Goal: Information Seeking & Learning: Learn about a topic

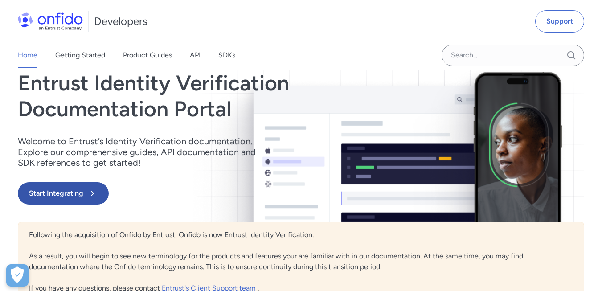
scroll to position [54, 0]
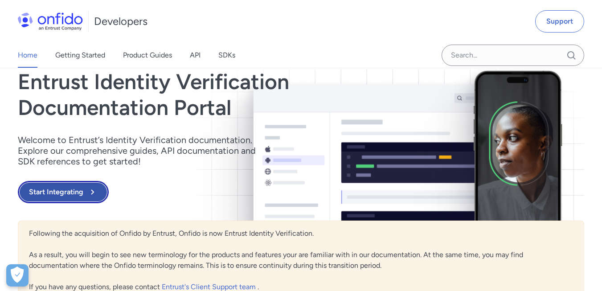
click at [77, 198] on button "Start Integrating" at bounding box center [63, 192] width 91 height 22
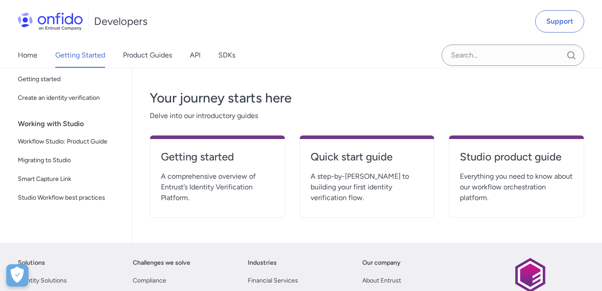
scroll to position [161, 0]
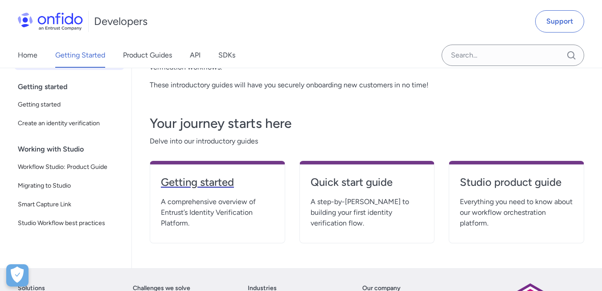
click at [180, 182] on h4 "Getting started" at bounding box center [217, 182] width 113 height 14
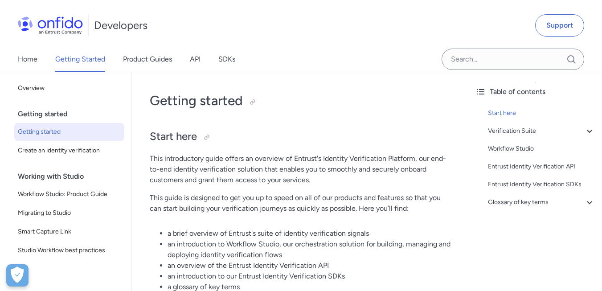
scroll to position [54, 0]
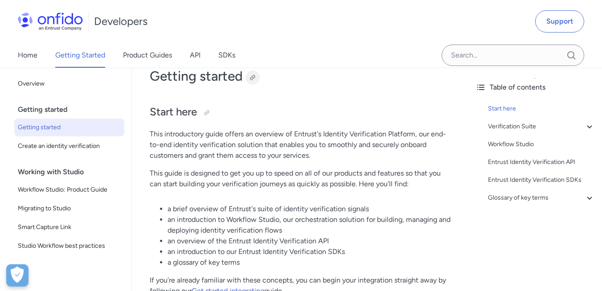
click at [254, 78] on div at bounding box center [252, 77] width 7 height 7
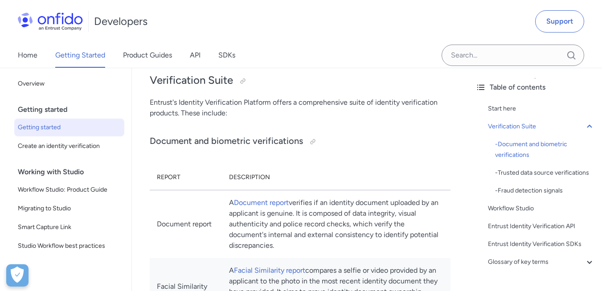
scroll to position [268, 0]
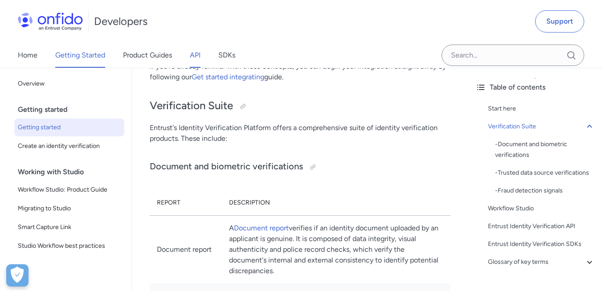
click at [198, 52] on link "API" at bounding box center [195, 55] width 11 height 25
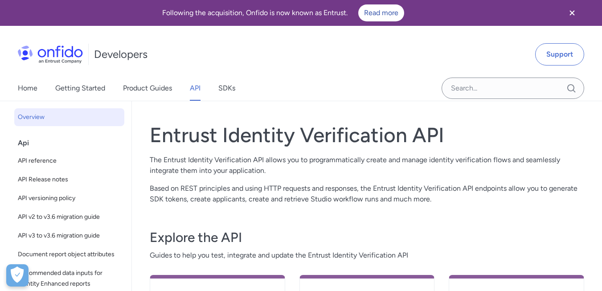
scroll to position [107, 0]
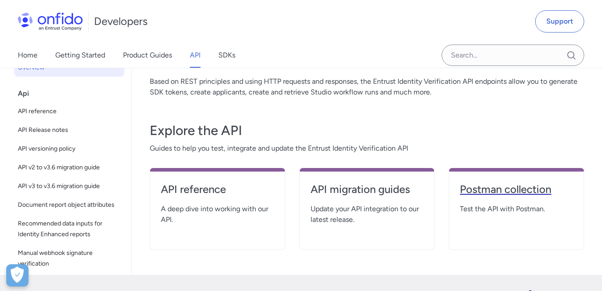
click at [515, 195] on h4 "Postman collection" at bounding box center [516, 189] width 113 height 14
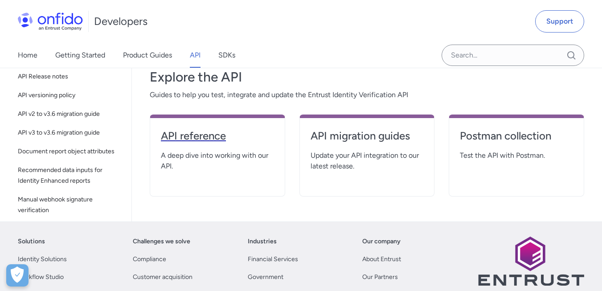
click at [218, 136] on h4 "API reference" at bounding box center [217, 136] width 113 height 14
select select "http"
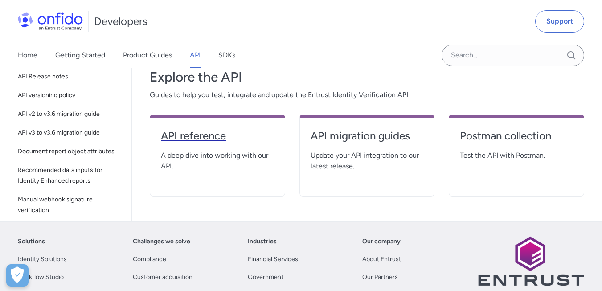
select select "http"
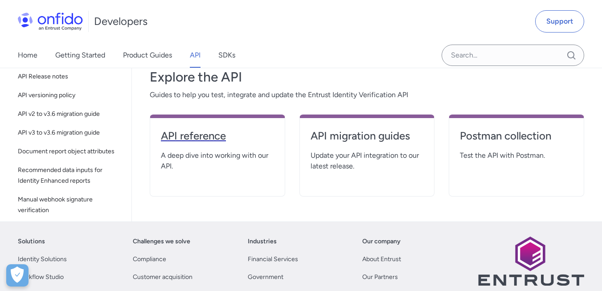
select select "http"
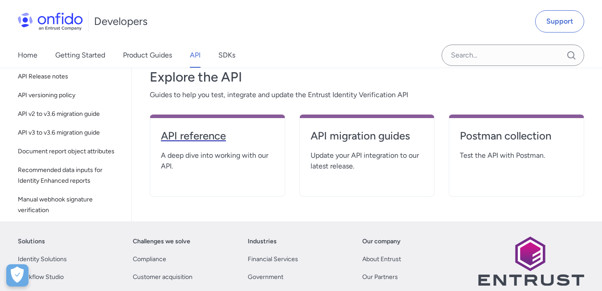
select select "http"
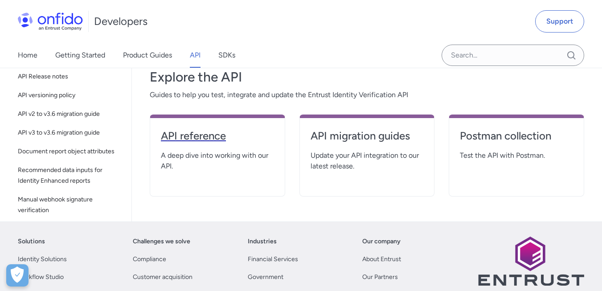
select select "http"
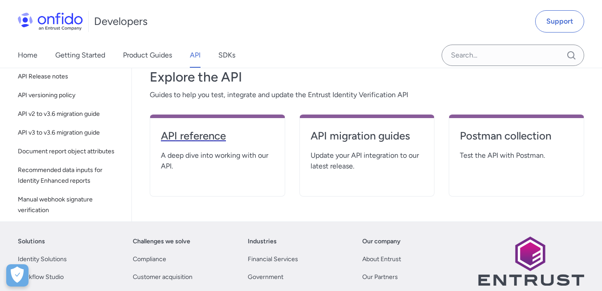
select select "http"
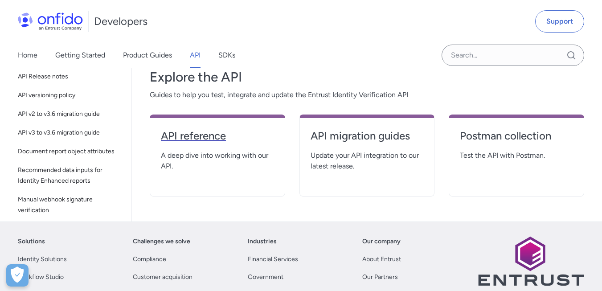
select select "http"
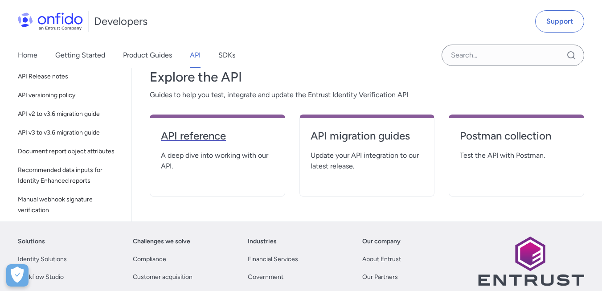
select select "http"
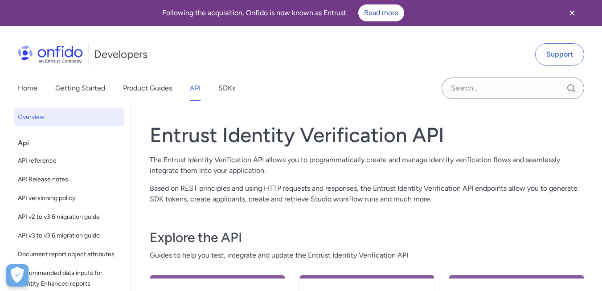
scroll to position [161, 0]
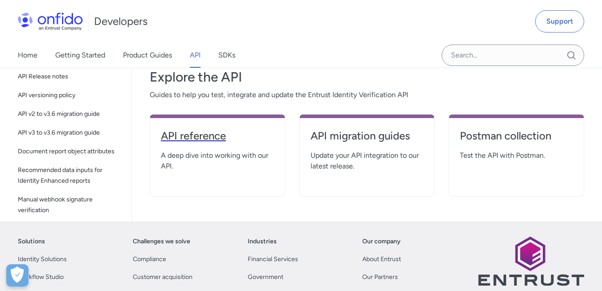
click at [204, 134] on h4 "API reference" at bounding box center [217, 136] width 113 height 14
select select "http"
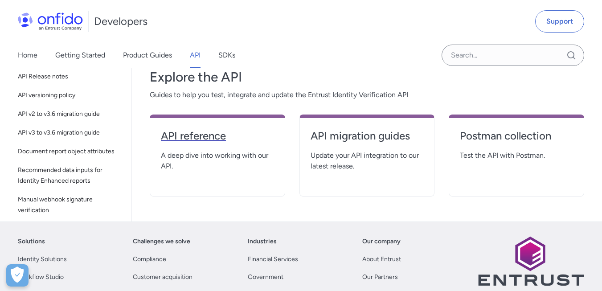
select select "http"
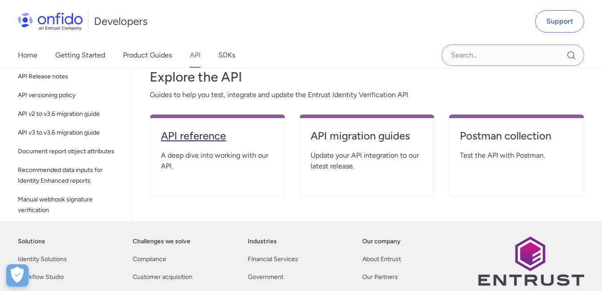
select select "http"
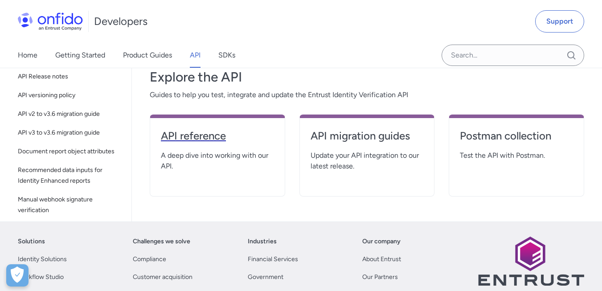
select select "http"
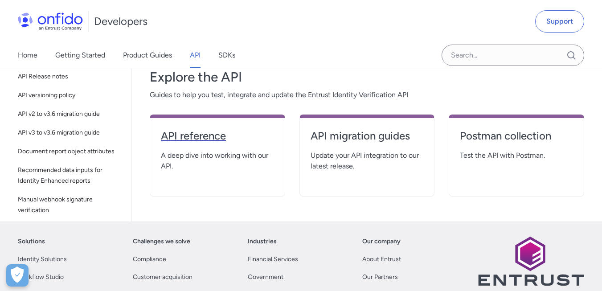
select select "http"
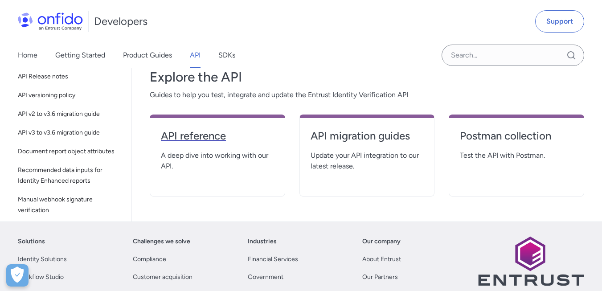
select select "http"
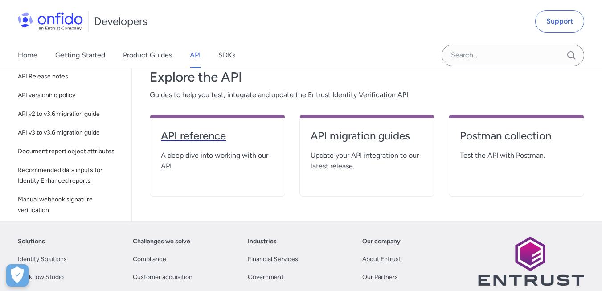
select select "http"
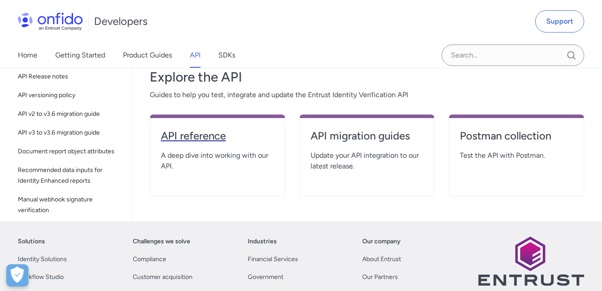
select select "http"
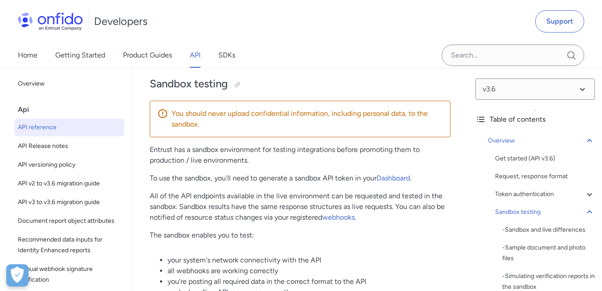
scroll to position [1552, 0]
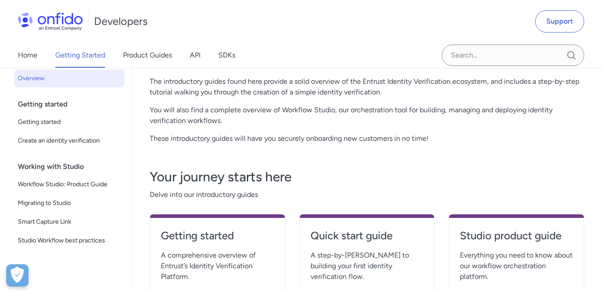
scroll to position [8, 0]
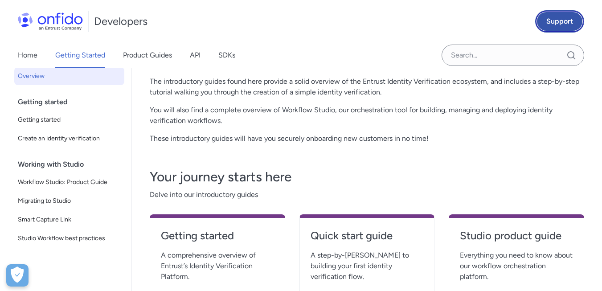
click at [549, 26] on link "Support" at bounding box center [560, 21] width 49 height 22
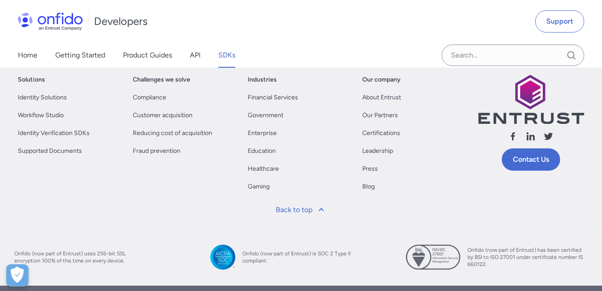
scroll to position [488, 0]
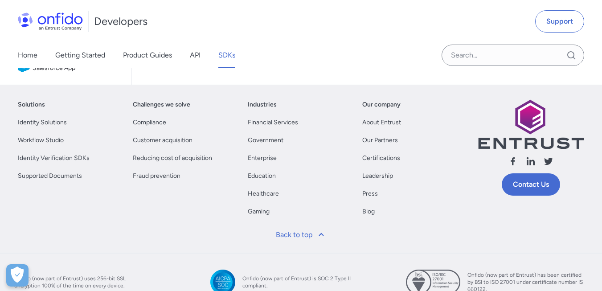
click at [59, 122] on link "Identity Solutions" at bounding box center [42, 122] width 49 height 11
